Goal: Information Seeking & Learning: Understand process/instructions

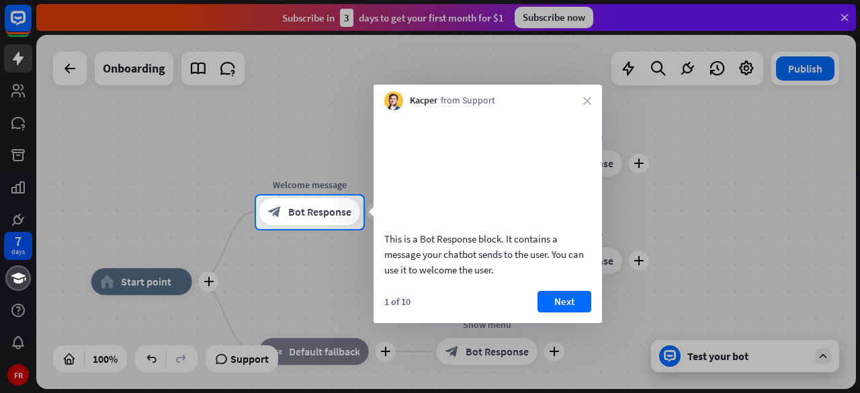
click at [563, 312] on button "Next" at bounding box center [564, 301] width 54 height 21
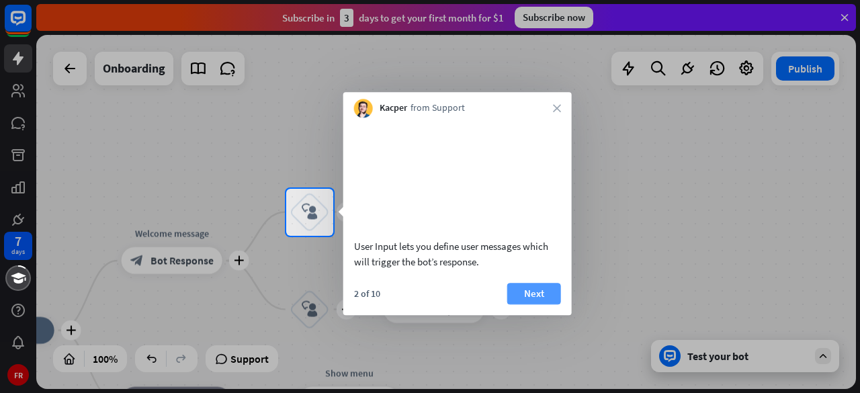
click at [536, 304] on button "Next" at bounding box center [534, 293] width 54 height 21
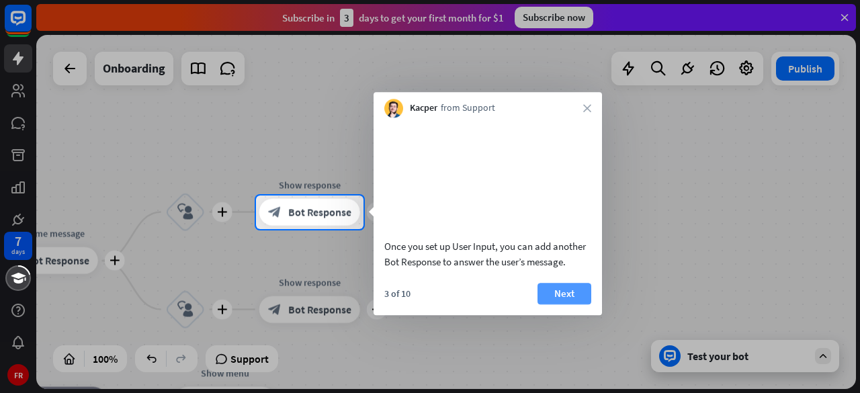
click at [551, 304] on button "Next" at bounding box center [564, 293] width 54 height 21
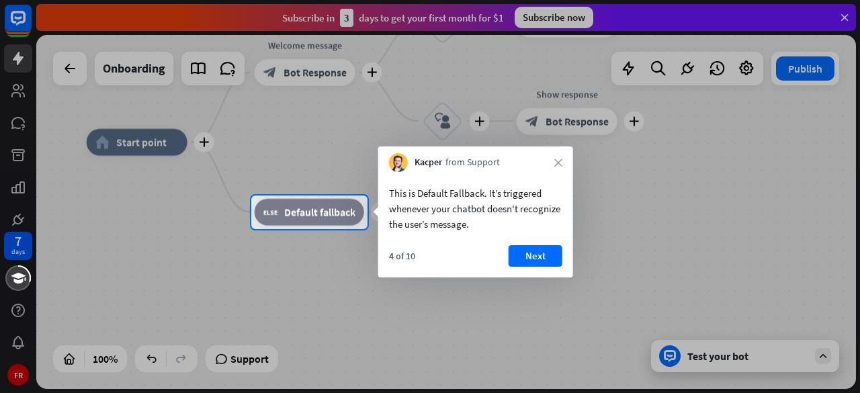
click at [534, 255] on button "Next" at bounding box center [535, 255] width 54 height 21
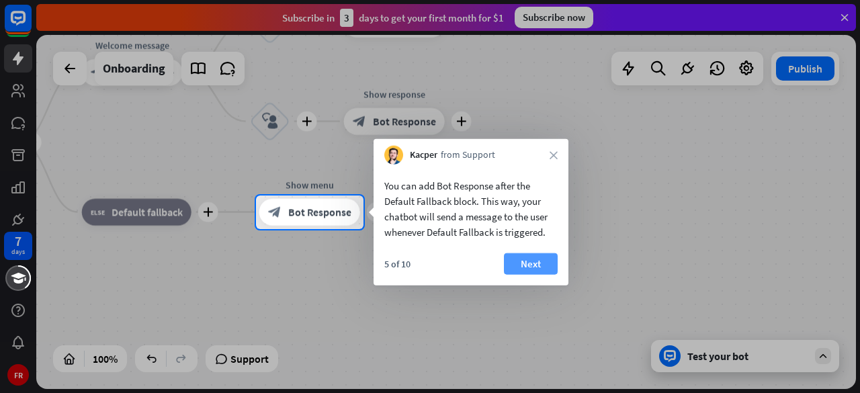
click at [541, 264] on button "Next" at bounding box center [531, 263] width 54 height 21
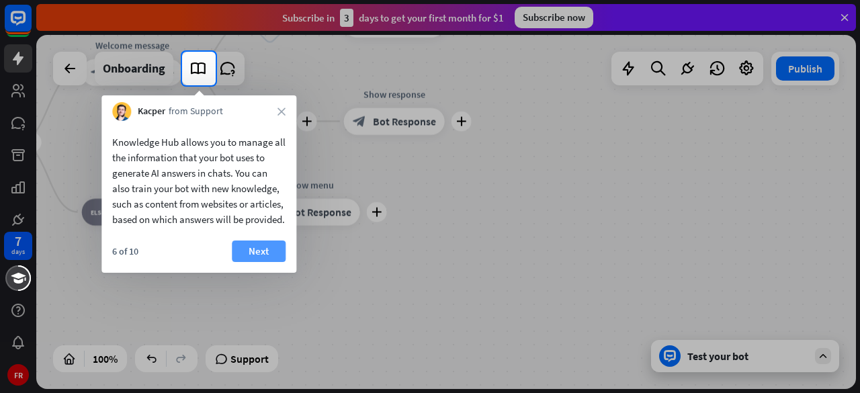
click at [274, 262] on button "Next" at bounding box center [259, 250] width 54 height 21
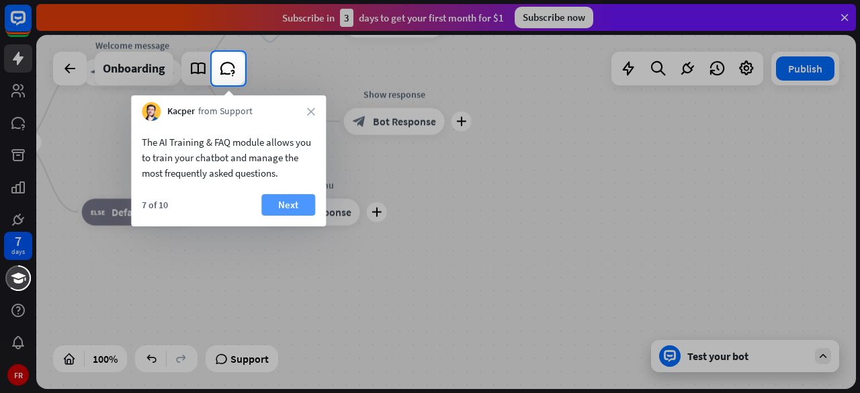
click at [295, 208] on button "Next" at bounding box center [288, 204] width 54 height 21
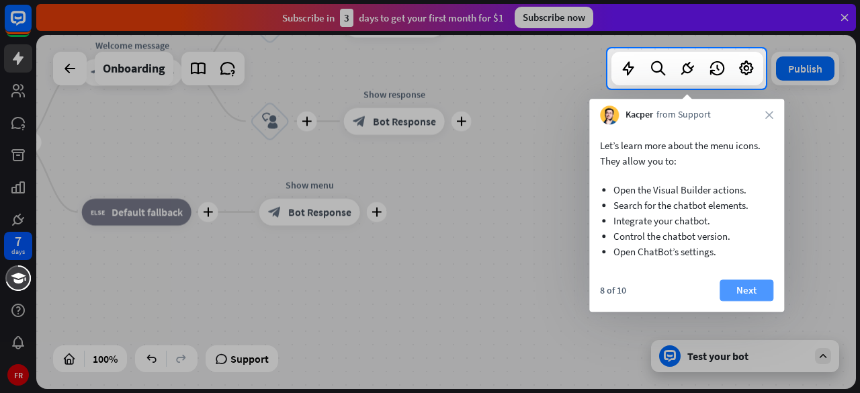
click at [746, 289] on button "Next" at bounding box center [746, 289] width 54 height 21
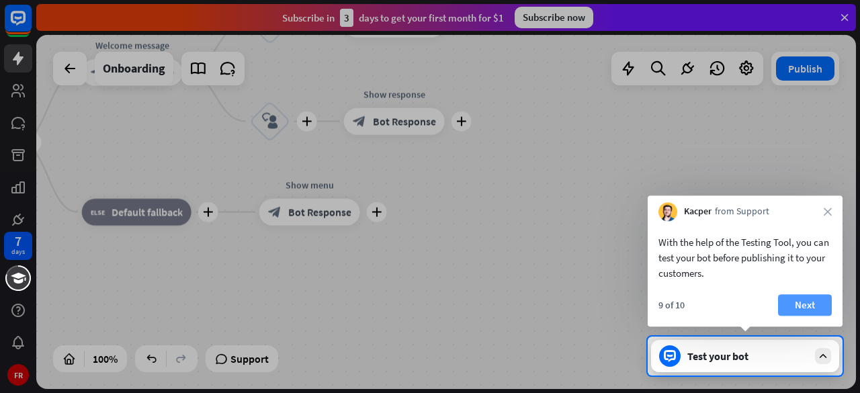
click at [813, 302] on button "Next" at bounding box center [805, 304] width 54 height 21
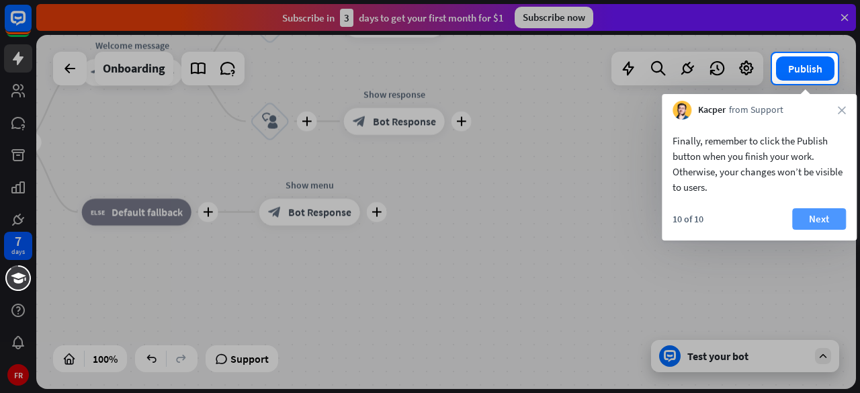
click at [829, 218] on button "Next" at bounding box center [819, 218] width 54 height 21
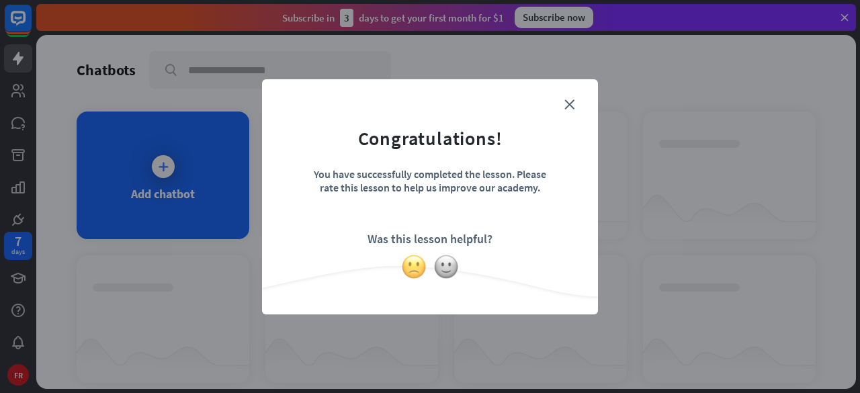
click at [418, 271] on img at bounding box center [414, 267] width 26 height 26
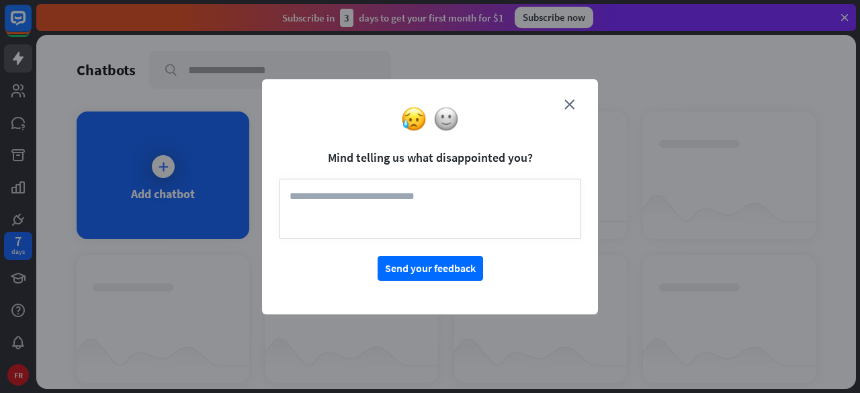
click at [575, 101] on form "Mind telling us what disappointed you? Send your feedback" at bounding box center [430, 188] width 302 height 185
click at [568, 101] on icon "close" at bounding box center [569, 104] width 10 height 10
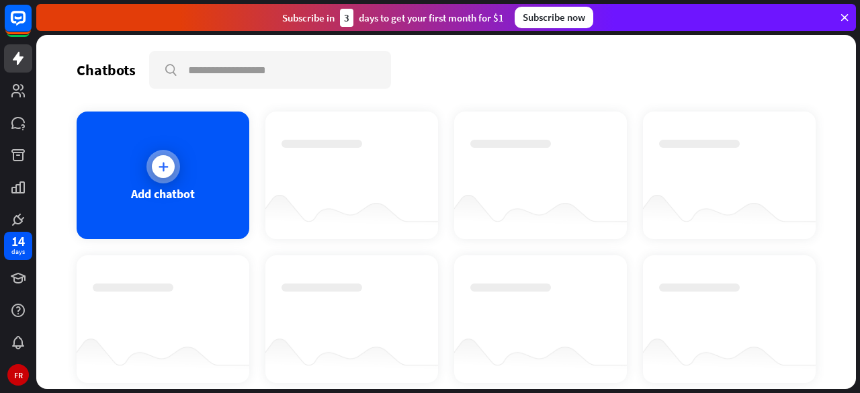
click at [162, 169] on icon at bounding box center [162, 166] width 13 height 13
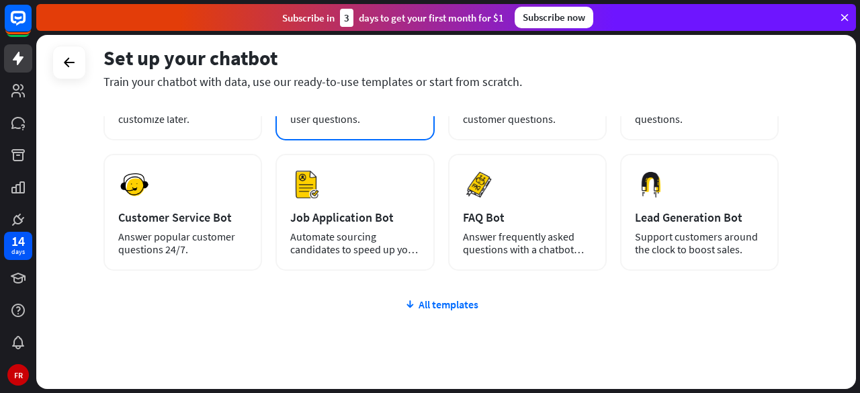
scroll to position [201, 0]
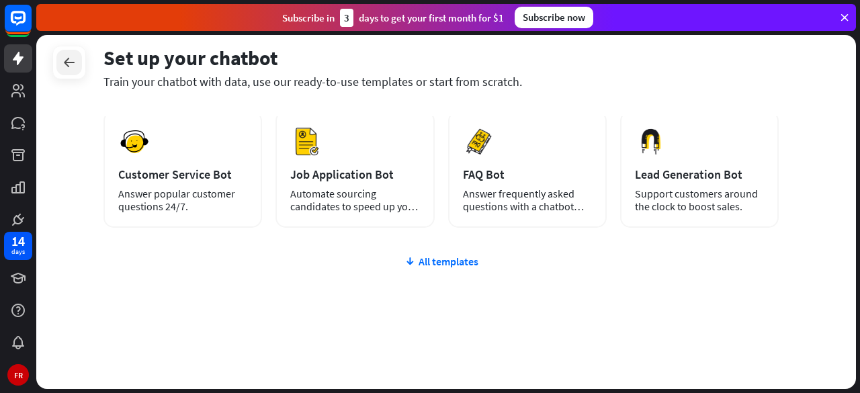
click at [74, 73] on div at bounding box center [69, 63] width 26 height 26
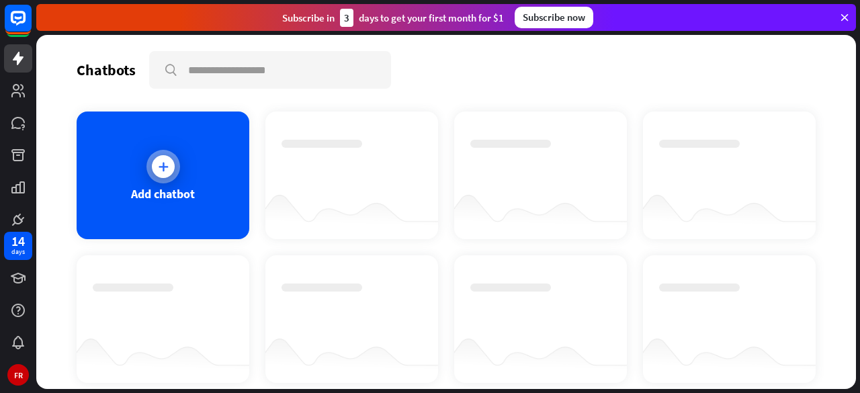
click at [156, 154] on div at bounding box center [163, 167] width 34 height 34
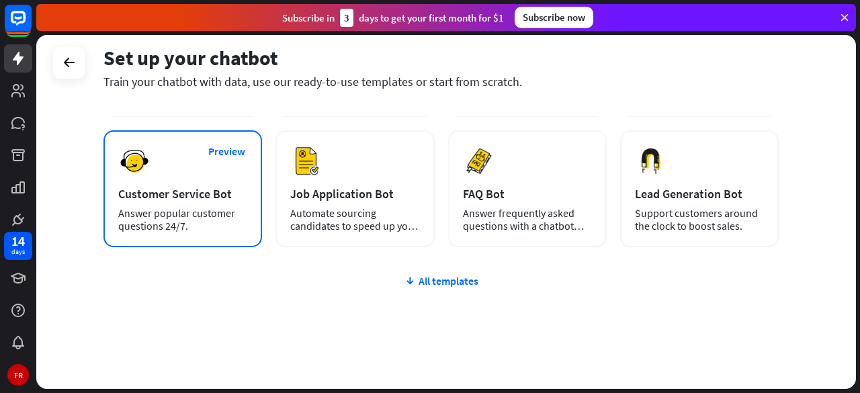
scroll to position [201, 0]
